Goal: Information Seeking & Learning: Learn about a topic

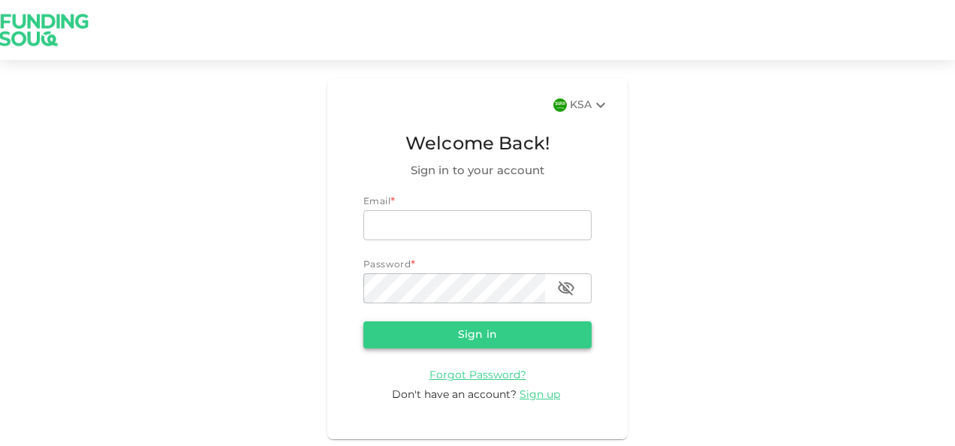
type input "[PERSON_NAME][EMAIL_ADDRESS][DOMAIN_NAME]"
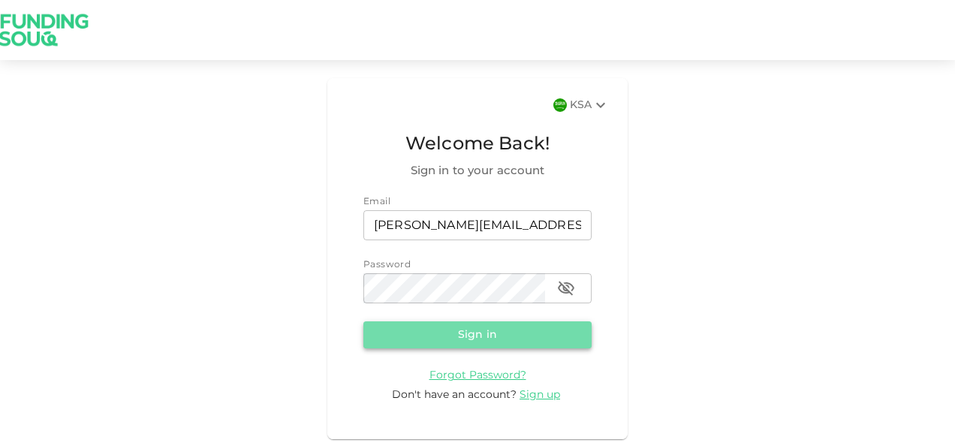
click at [505, 339] on button "Sign in" at bounding box center [477, 334] width 228 height 27
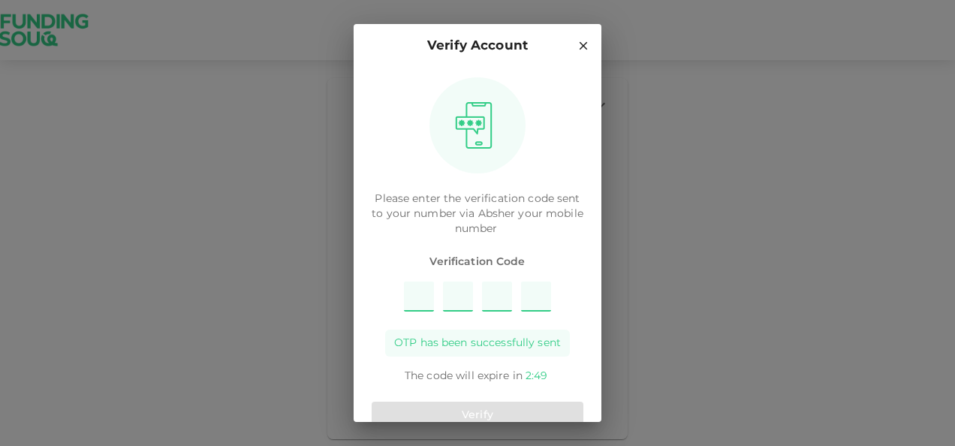
type input "3"
type input "4"
type input "8"
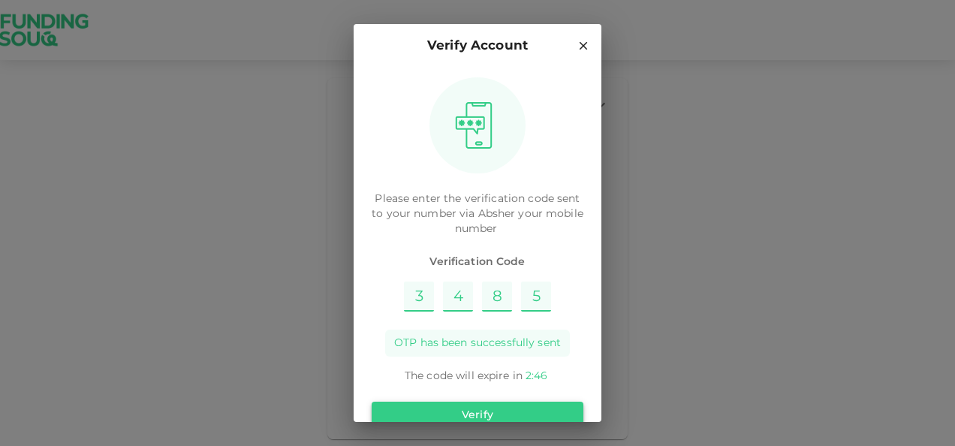
type input "5"
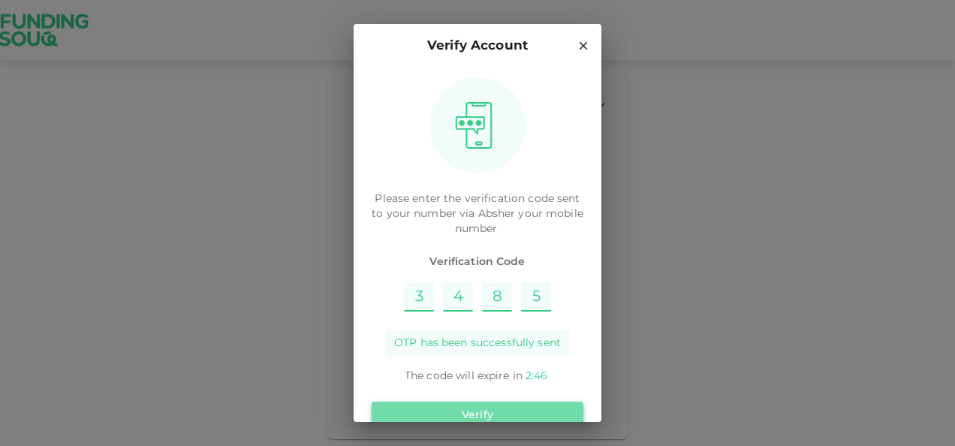
click at [513, 414] on button "Verify" at bounding box center [478, 415] width 212 height 27
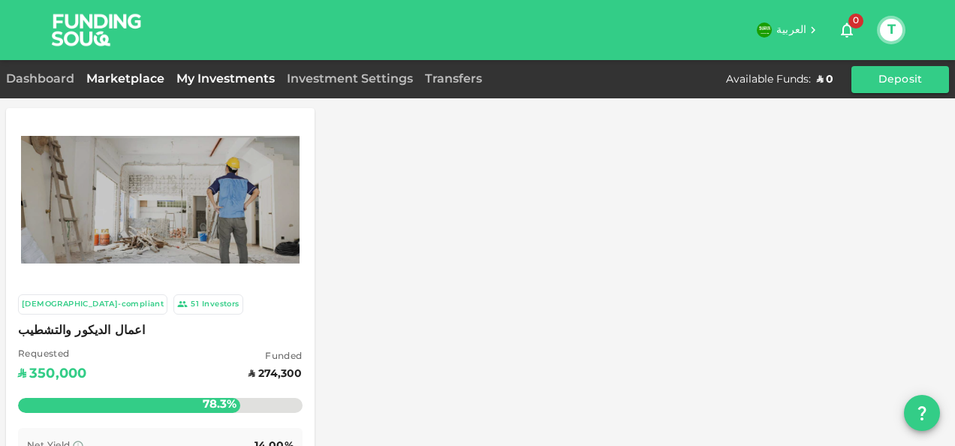
click at [239, 82] on link "My Investments" at bounding box center [225, 79] width 110 height 11
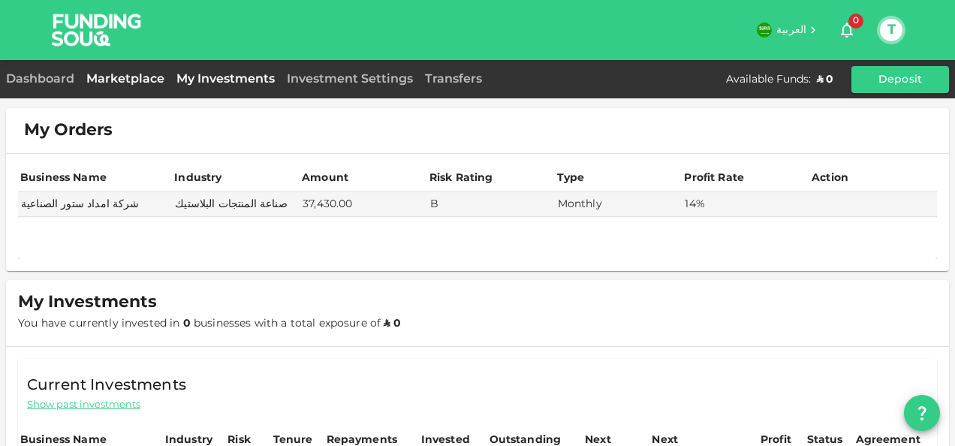
click at [134, 79] on link "Marketplace" at bounding box center [125, 79] width 90 height 11
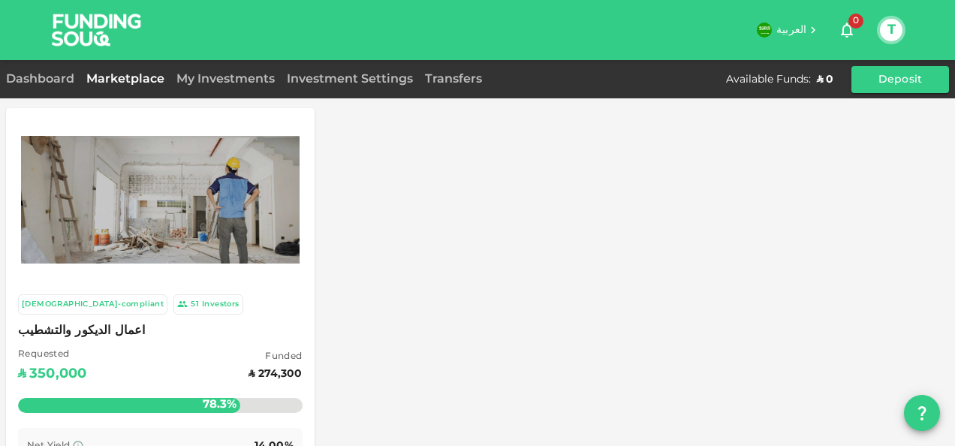
click at [165, 168] on img at bounding box center [160, 200] width 278 height 128
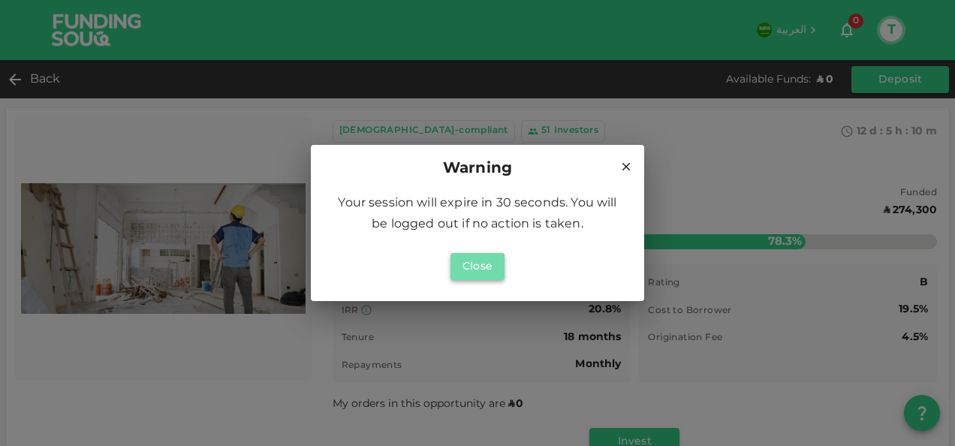
click at [470, 272] on button "Close" at bounding box center [477, 266] width 54 height 27
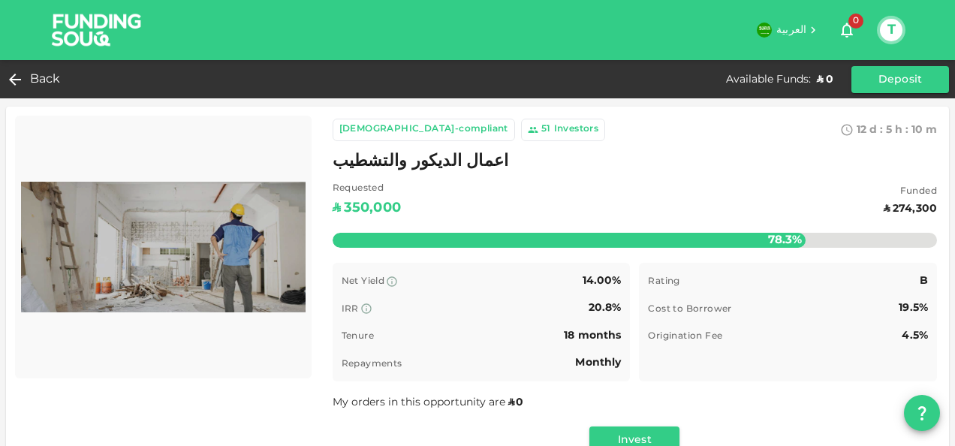
scroll to position [3, 0]
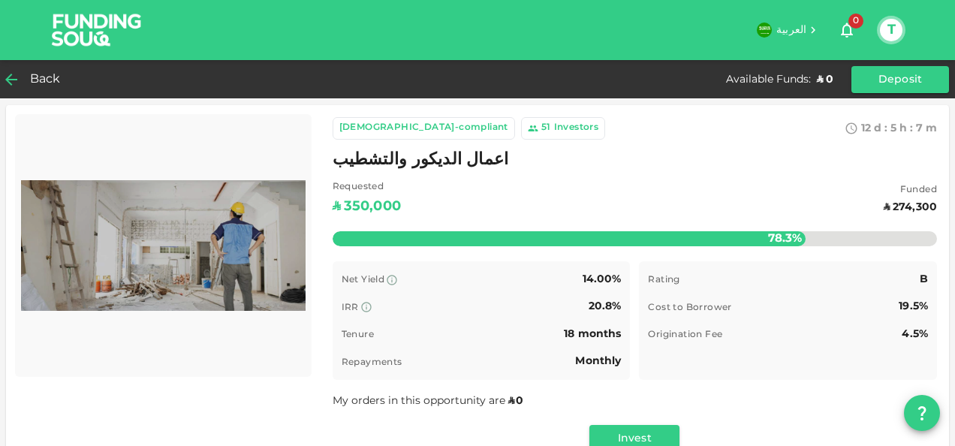
click at [36, 78] on span "Back" at bounding box center [45, 79] width 31 height 21
